Goal: Check status: Check status

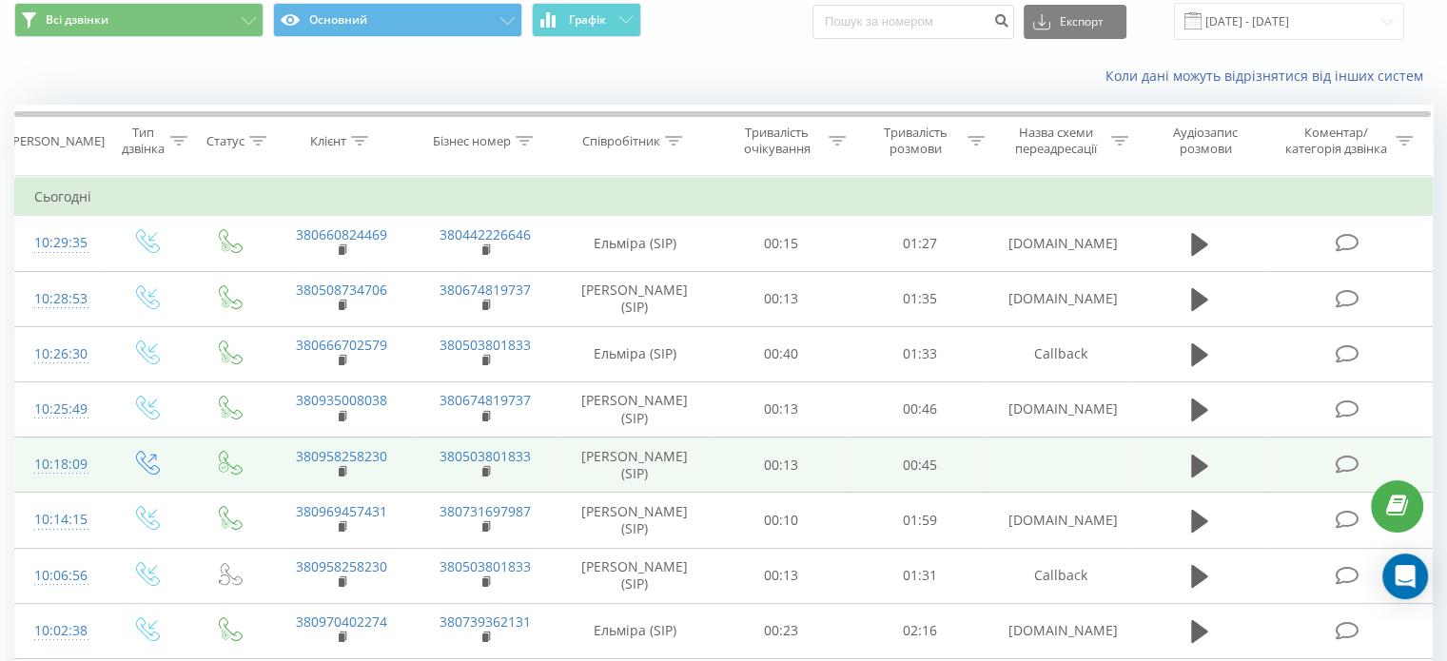
scroll to position [95, 0]
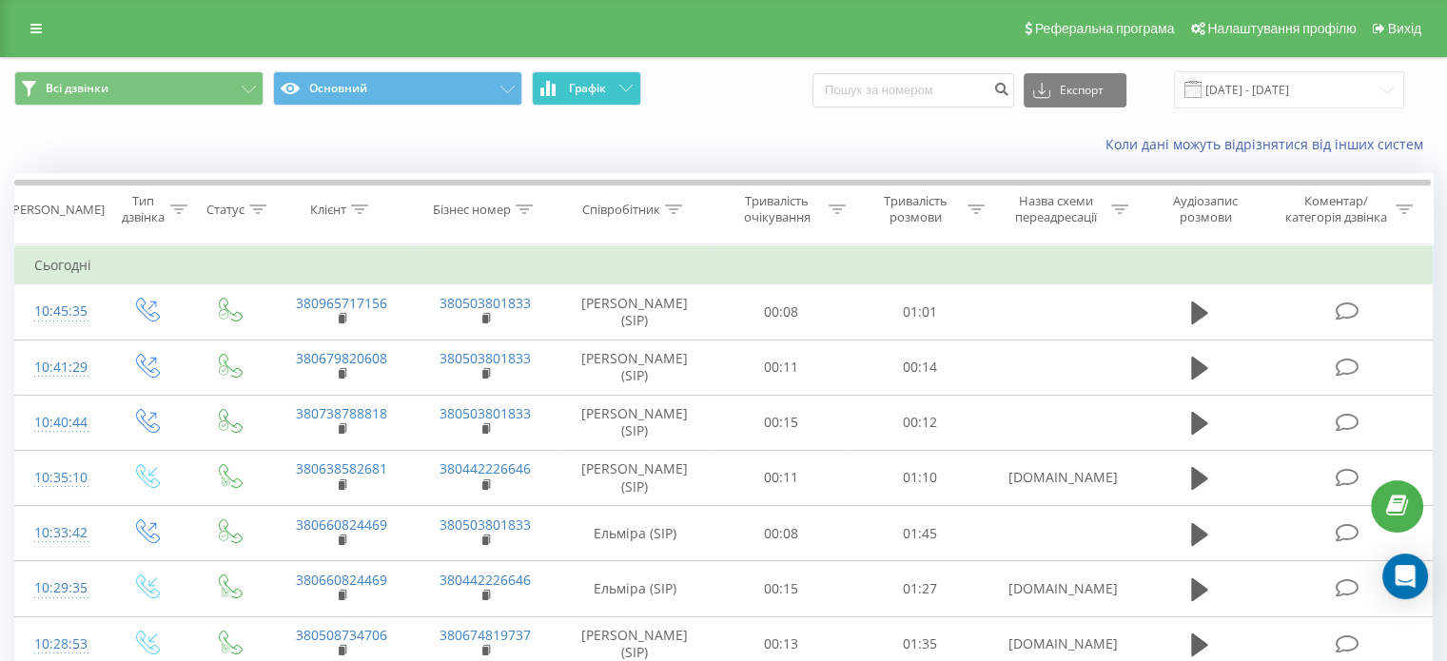
click at [605, 95] on button "Графік" at bounding box center [586, 88] width 109 height 34
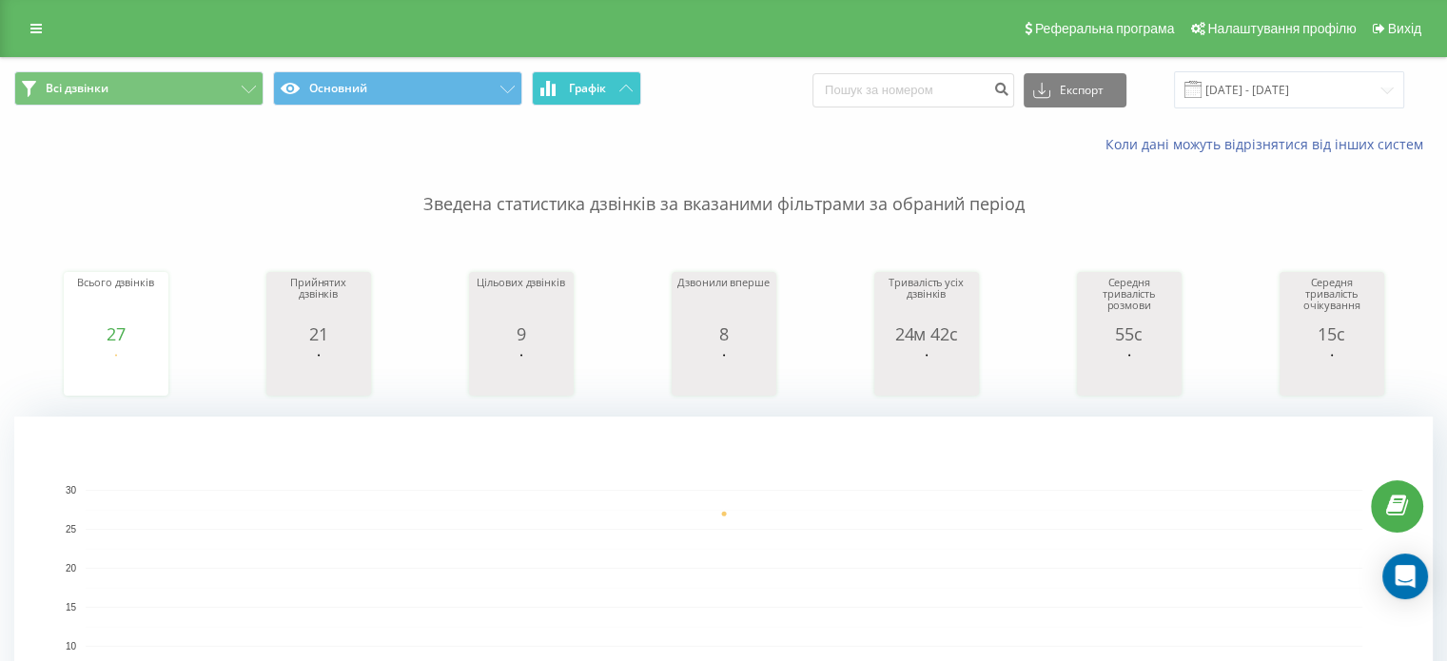
click at [605, 95] on button "Графік" at bounding box center [586, 88] width 109 height 34
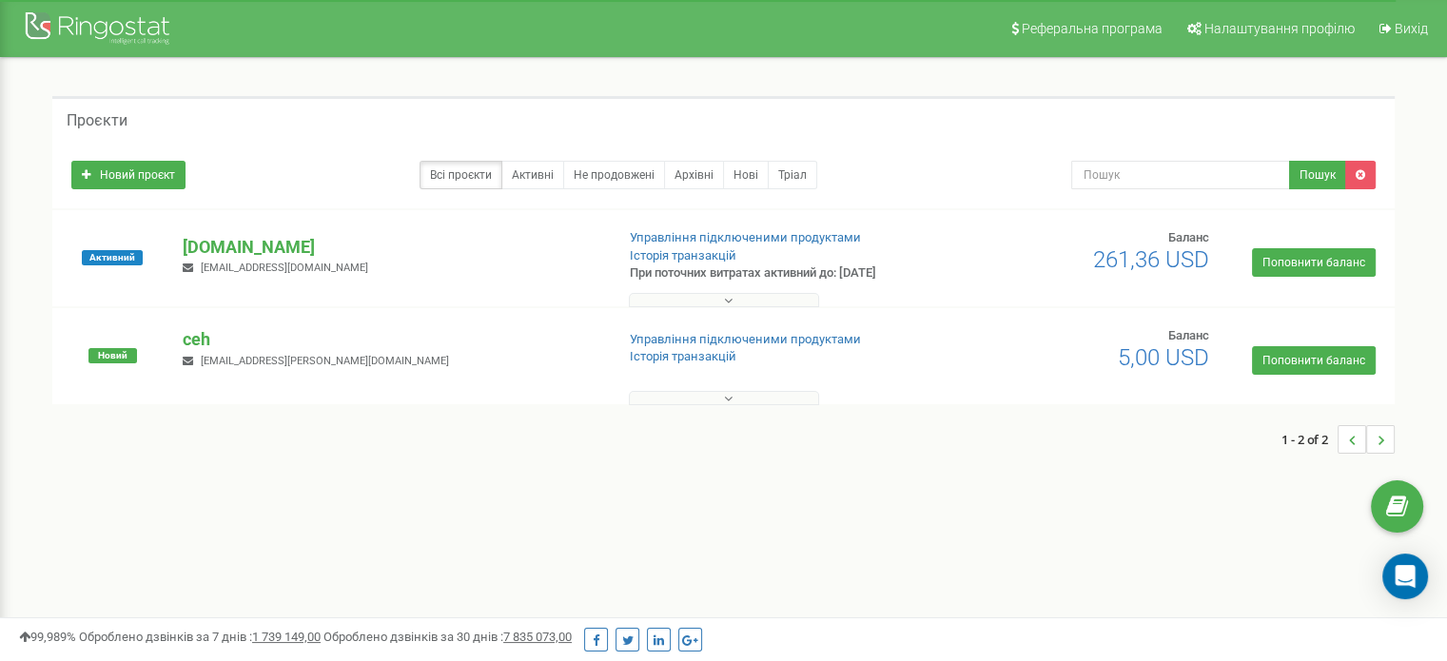
click at [221, 226] on div "Активний ceh.ua oksanabelash2@gmail.com Управління підключеними продуктами Істо…" at bounding box center [723, 258] width 1342 height 96
click at [225, 242] on p "[DOMAIN_NAME]" at bounding box center [391, 247] width 416 height 25
click at [229, 244] on p "[DOMAIN_NAME]" at bounding box center [391, 247] width 416 height 25
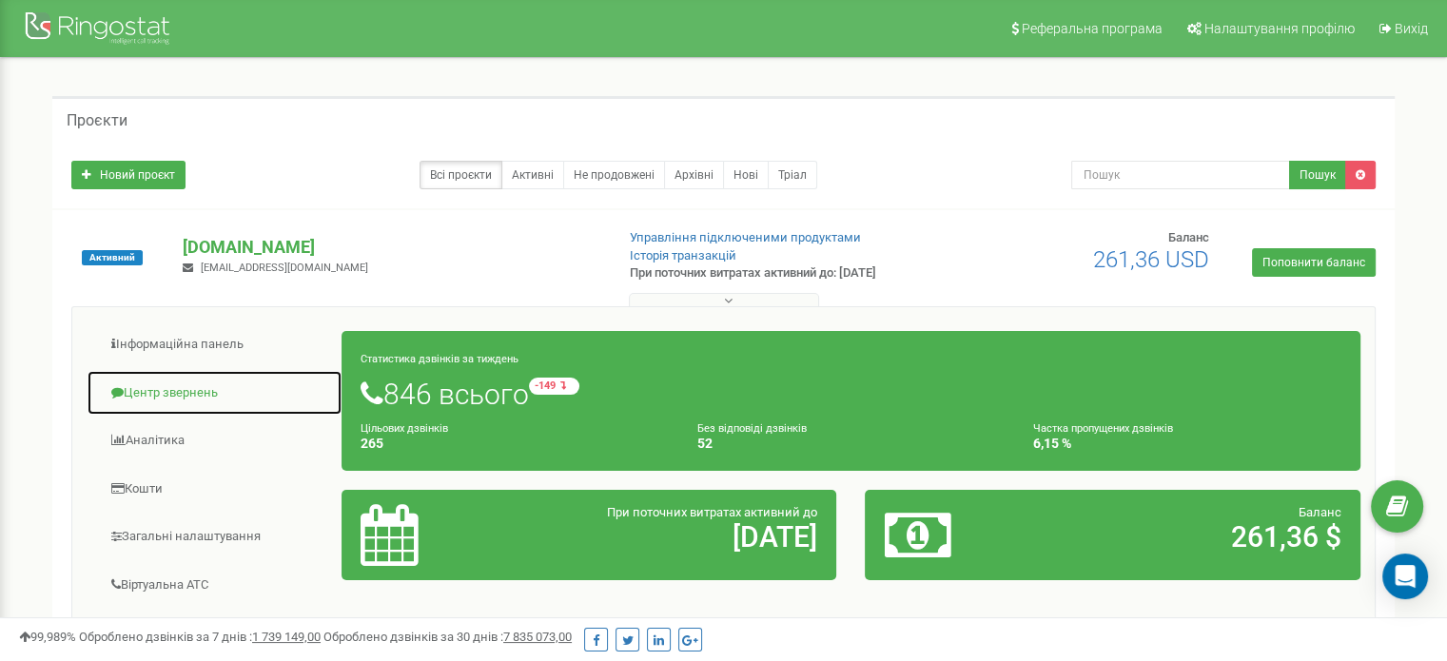
click at [204, 387] on link "Центр звернень" at bounding box center [215, 393] width 256 height 47
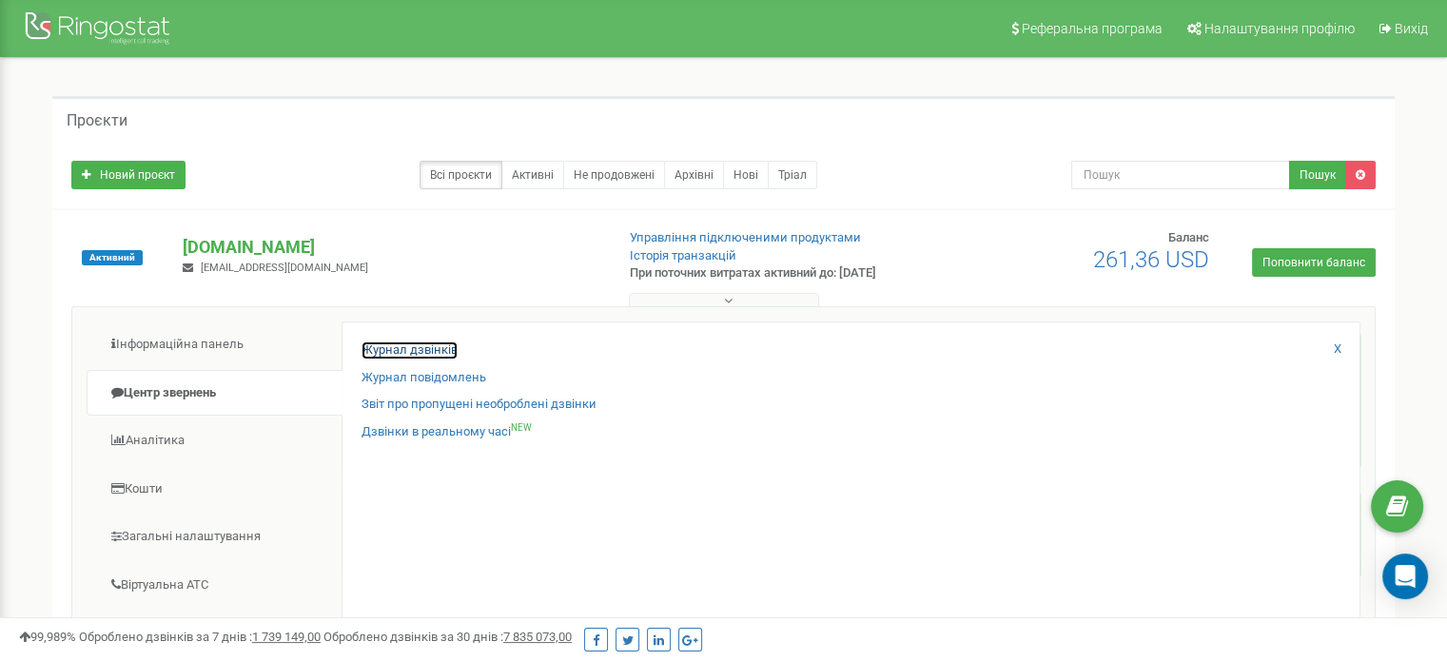
click at [438, 345] on link "Журнал дзвінків" at bounding box center [409, 350] width 96 height 18
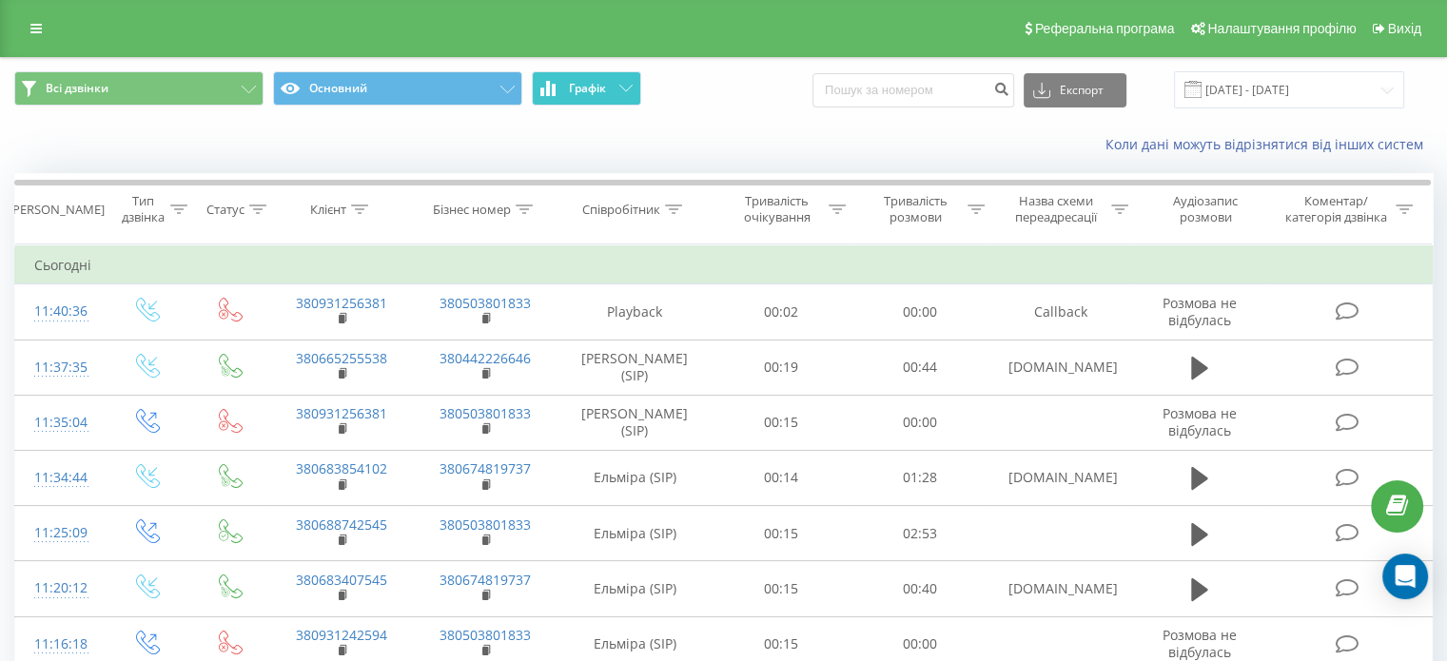
click at [553, 102] on button "Графік" at bounding box center [586, 88] width 109 height 34
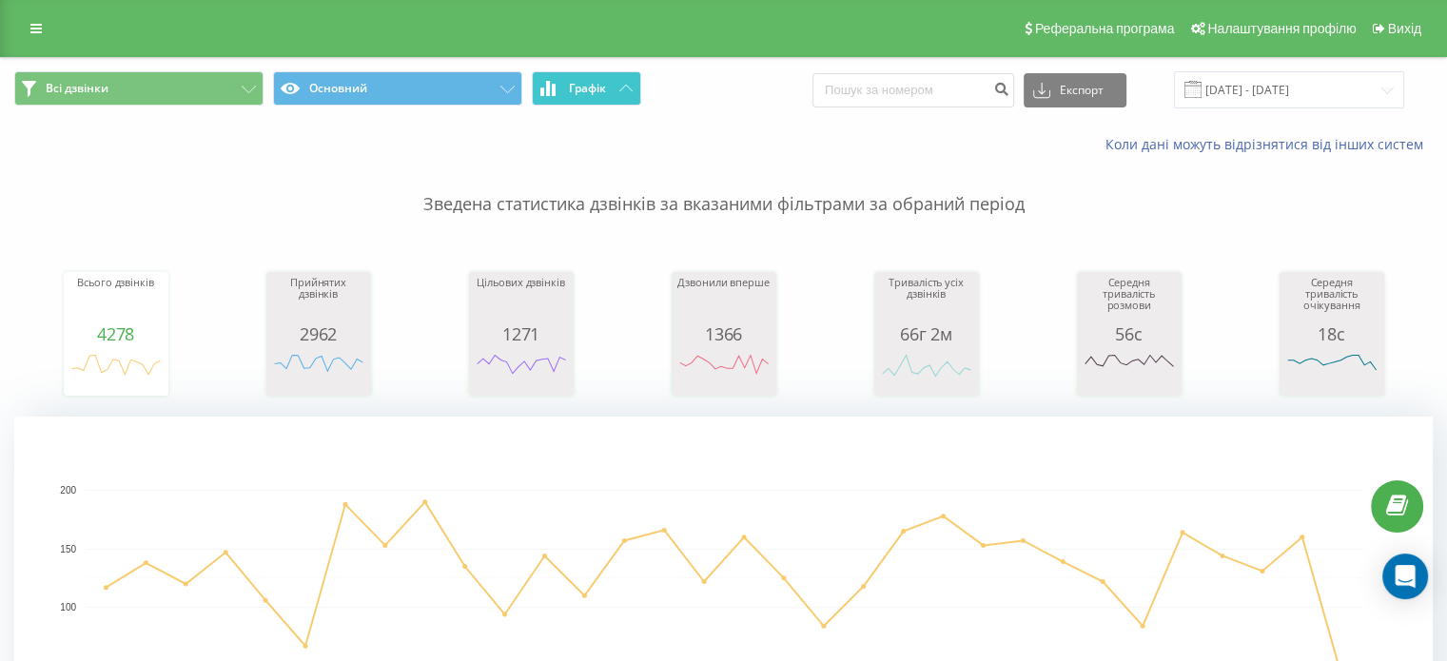
click at [587, 86] on span "Графік" at bounding box center [587, 88] width 37 height 13
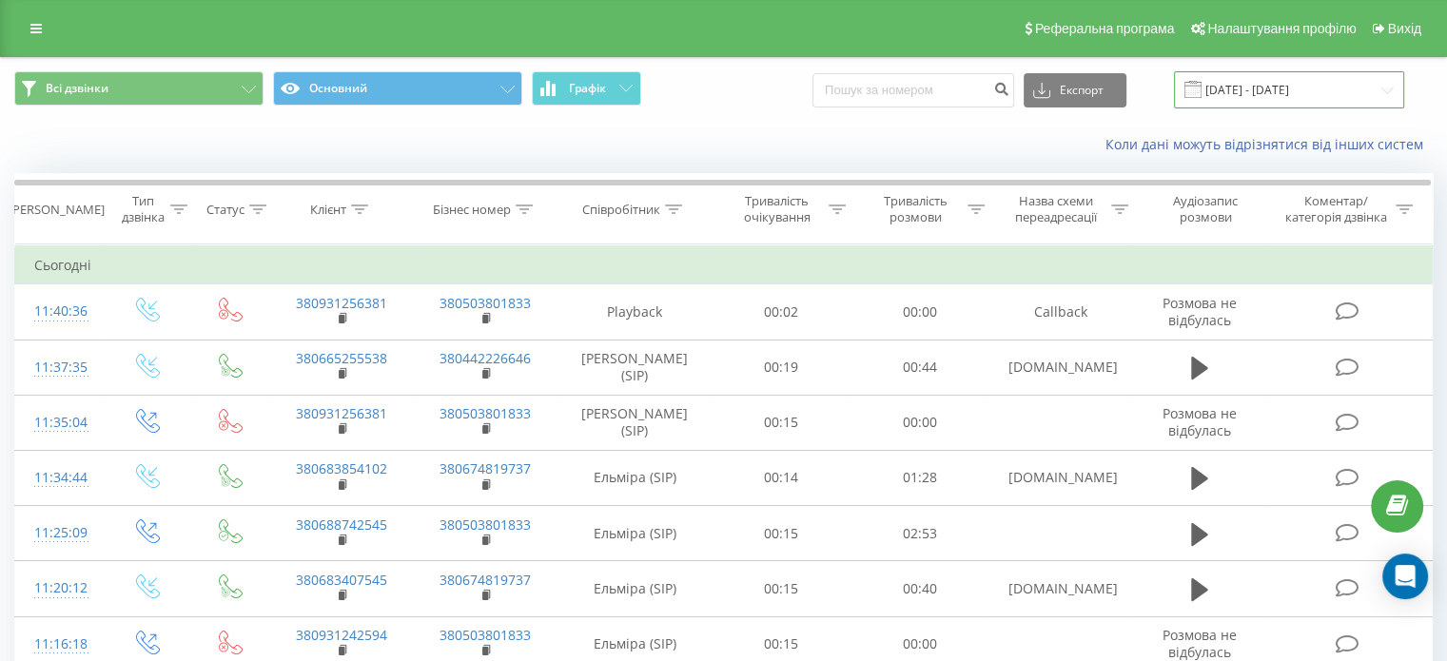
click at [1247, 91] on input "[DATE] - [DATE]" at bounding box center [1289, 89] width 230 height 37
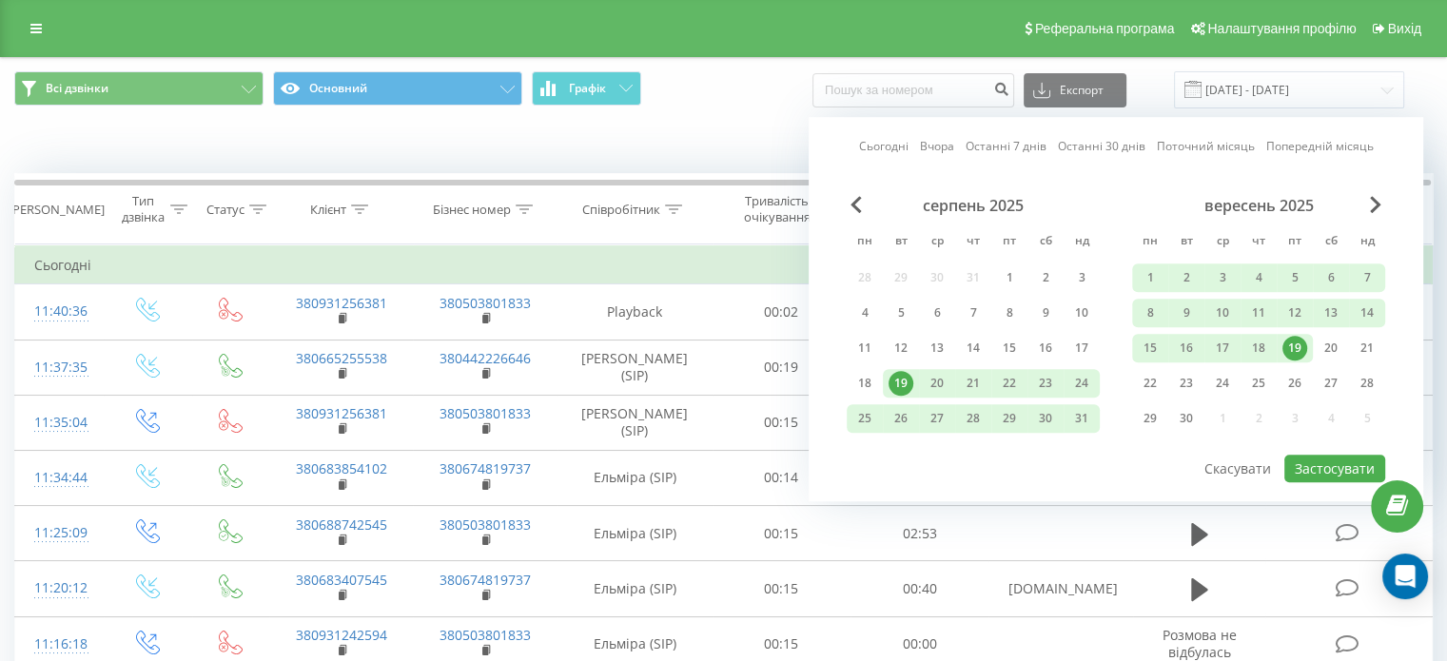
click at [853, 136] on div "Сьогодні Вчора Останні 7 днів Останні 30 днів Поточний місяць Попередній місяць…" at bounding box center [1115, 309] width 614 height 384
click at [849, 142] on div "Сьогодні Вчора Останні 7 днів Останні 30 днів Поточний місяць Попередній місяць…" at bounding box center [1115, 309] width 614 height 384
click at [888, 139] on link "Сьогодні" at bounding box center [883, 147] width 49 height 18
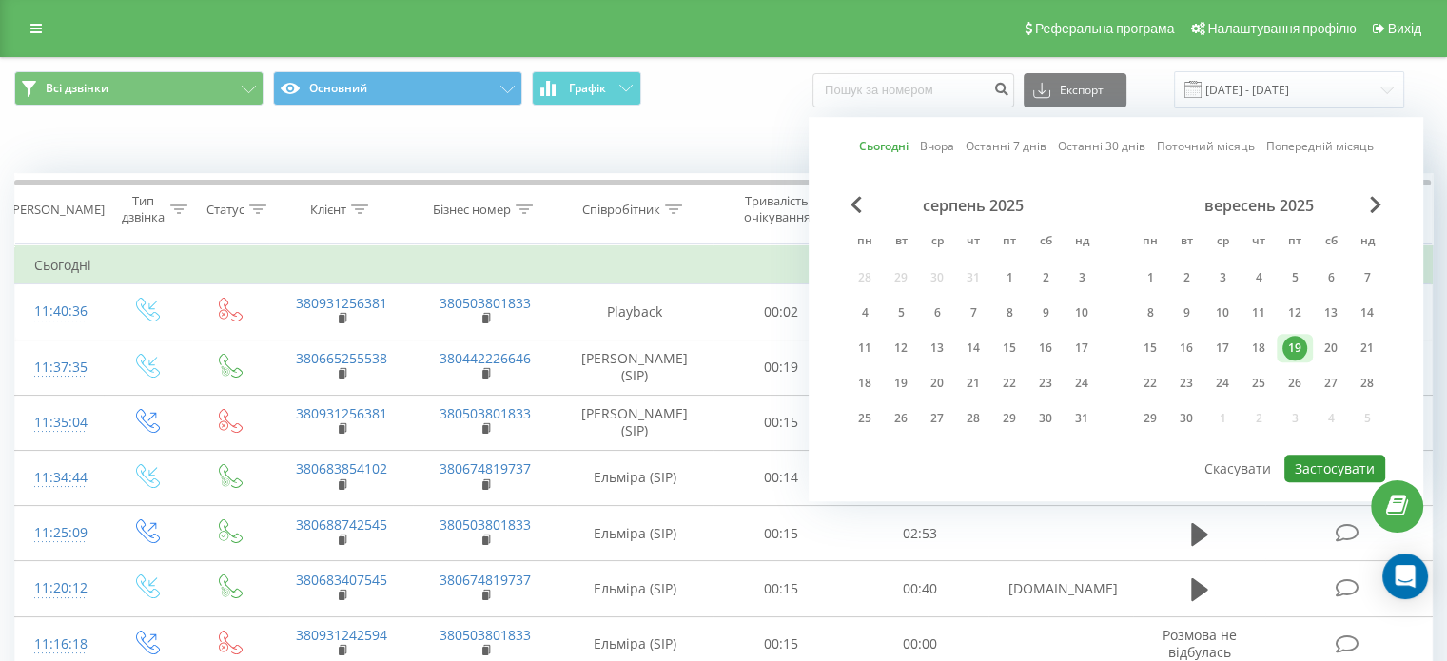
click at [1325, 457] on button "Застосувати" at bounding box center [1334, 469] width 101 height 28
type input "[DATE] - [DATE]"
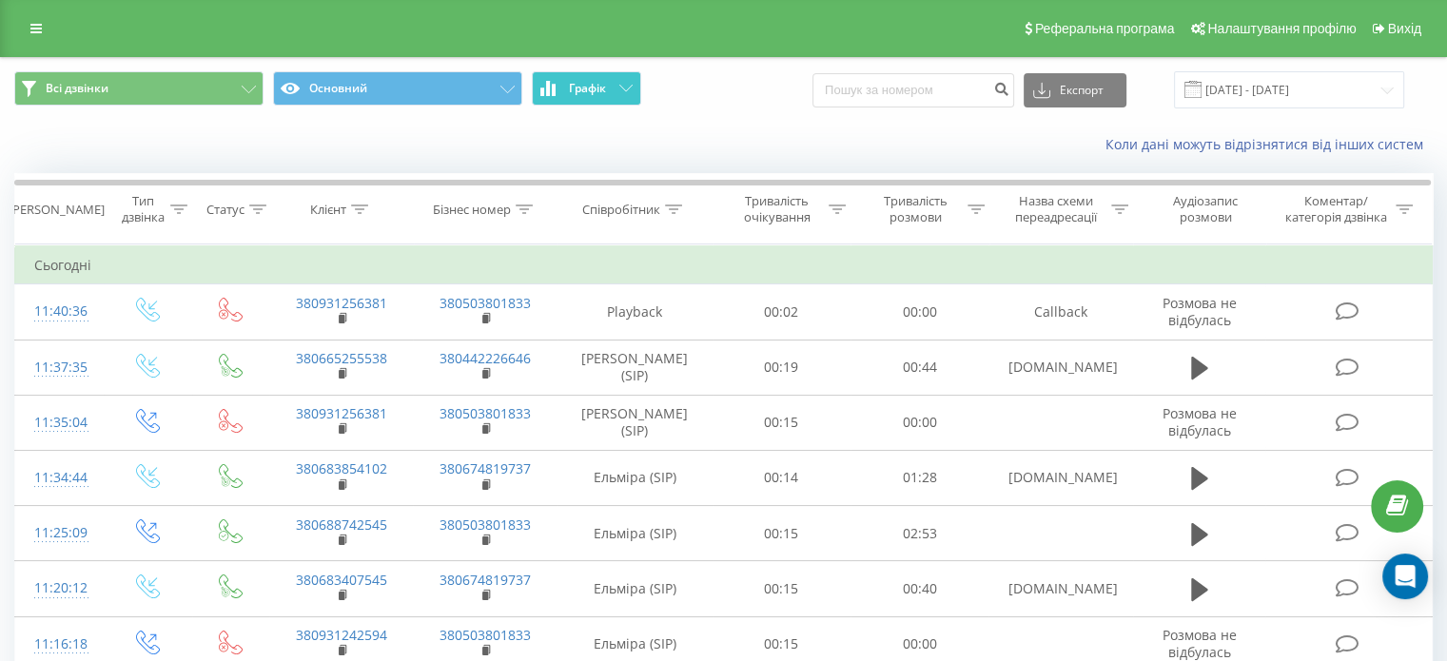
click at [628, 90] on icon at bounding box center [625, 88] width 13 height 7
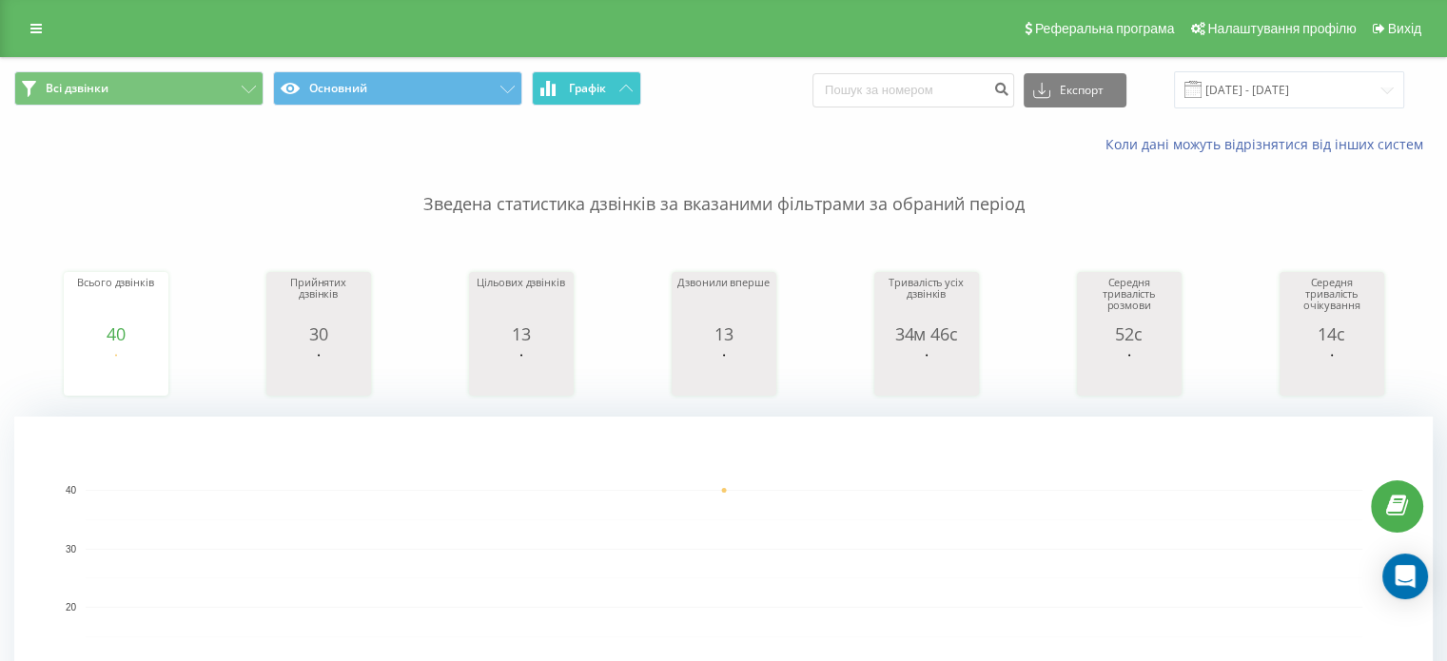
click at [628, 90] on icon at bounding box center [625, 88] width 13 height 7
